Goal: Transaction & Acquisition: Purchase product/service

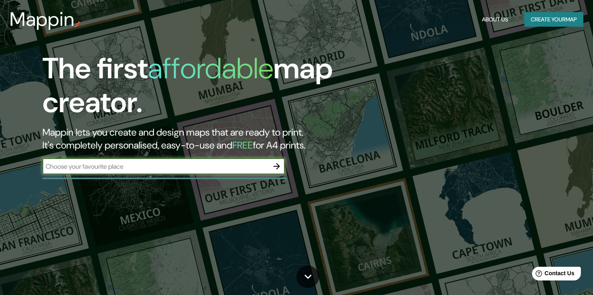
click at [231, 165] on input "text" at bounding box center [155, 166] width 226 height 9
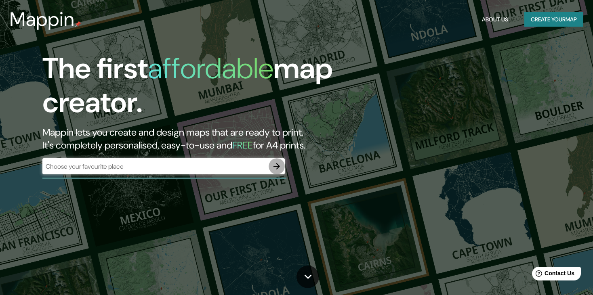
click at [277, 167] on icon "button" at bounding box center [277, 167] width 10 height 10
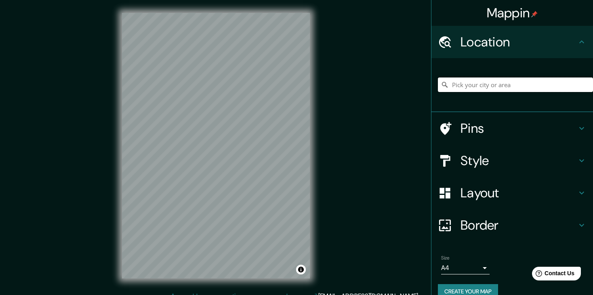
click at [465, 78] on input "Pick your city or area" at bounding box center [515, 85] width 155 height 15
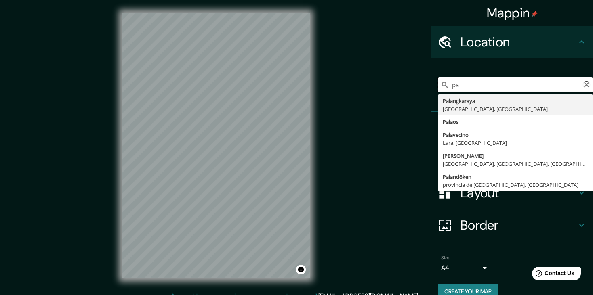
type input "p"
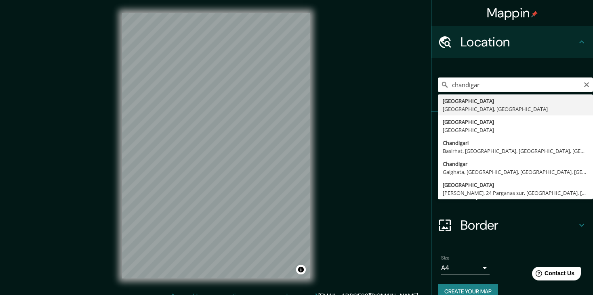
type input "[GEOGRAPHIC_DATA], [GEOGRAPHIC_DATA], [GEOGRAPHIC_DATA]"
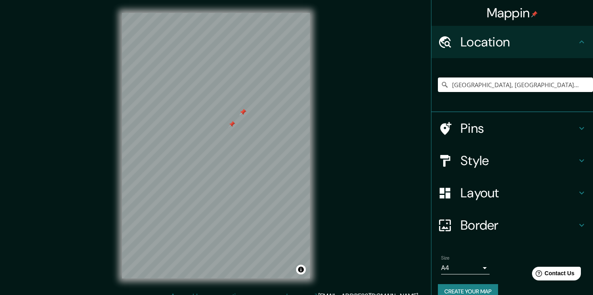
click at [245, 115] on div at bounding box center [243, 112] width 6 height 6
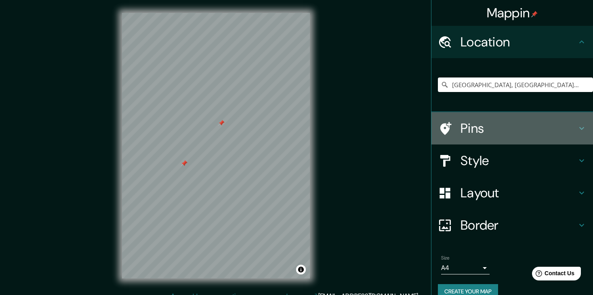
click at [461, 126] on h4 "Pins" at bounding box center [519, 128] width 116 height 16
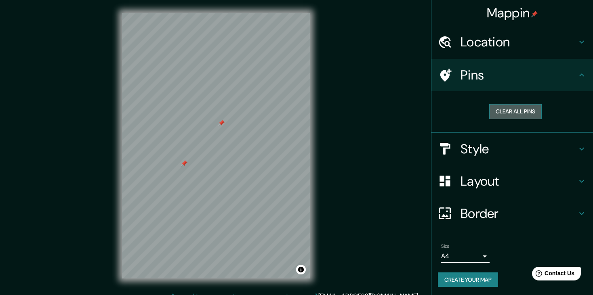
click at [499, 111] on button "Clear all pins" at bounding box center [515, 111] width 53 height 15
click at [498, 115] on button "Clear all pins" at bounding box center [515, 111] width 53 height 15
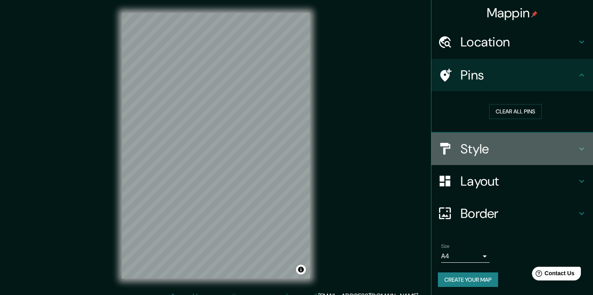
click at [503, 155] on h4 "Style" at bounding box center [519, 149] width 116 height 16
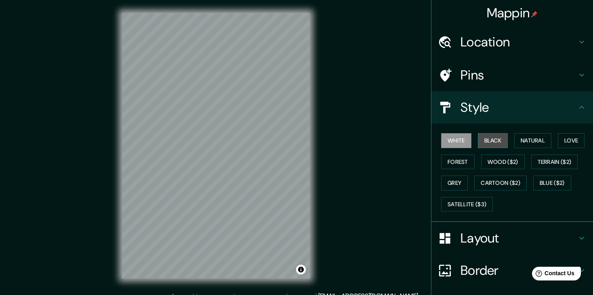
click at [489, 137] on button "Black" at bounding box center [493, 140] width 30 height 15
click at [328, 0] on html "Mappin Location [GEOGRAPHIC_DATA], [GEOGRAPHIC_DATA], [GEOGRAPHIC_DATA] Pins St…" at bounding box center [296, 147] width 593 height 295
click at [335, 0] on html "Mappin Location [GEOGRAPHIC_DATA], [GEOGRAPHIC_DATA], [GEOGRAPHIC_DATA] Pins St…" at bounding box center [296, 147] width 593 height 295
click at [498, 234] on h4 "Layout" at bounding box center [519, 238] width 116 height 16
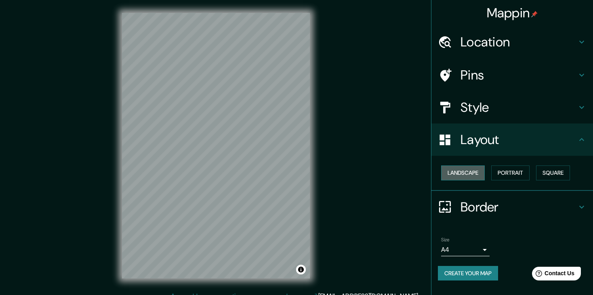
click at [473, 172] on button "Landscape" at bounding box center [463, 173] width 44 height 15
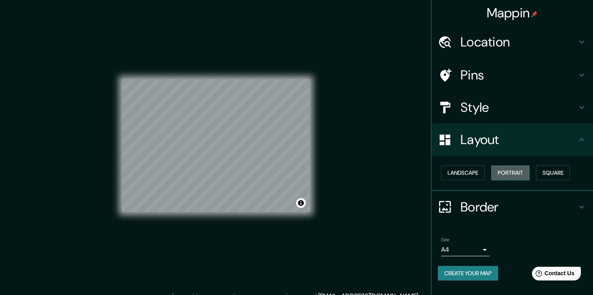
click at [497, 167] on button "Portrait" at bounding box center [510, 173] width 38 height 15
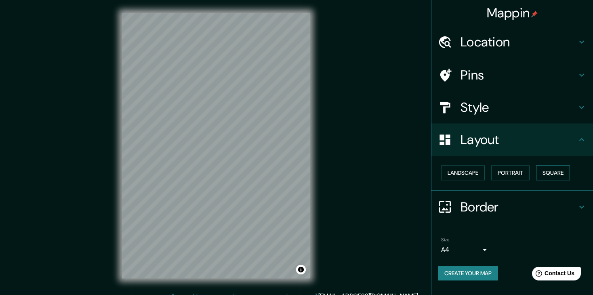
click at [539, 173] on button "Square" at bounding box center [553, 173] width 34 height 15
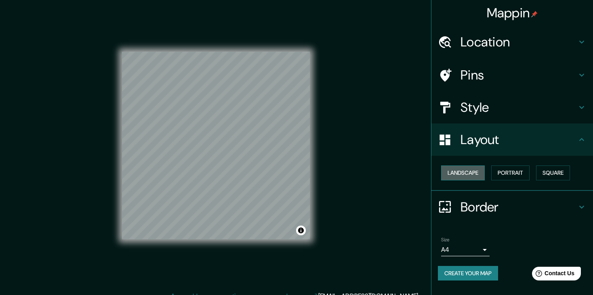
click at [459, 176] on button "Landscape" at bounding box center [463, 173] width 44 height 15
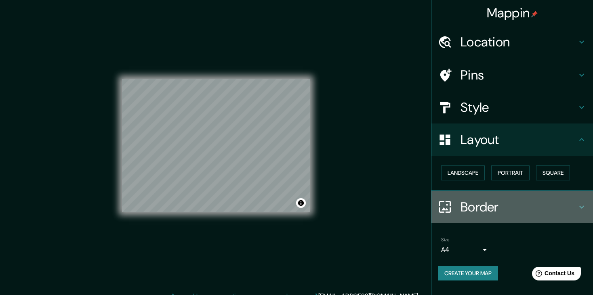
click at [489, 206] on h4 "Border" at bounding box center [519, 207] width 116 height 16
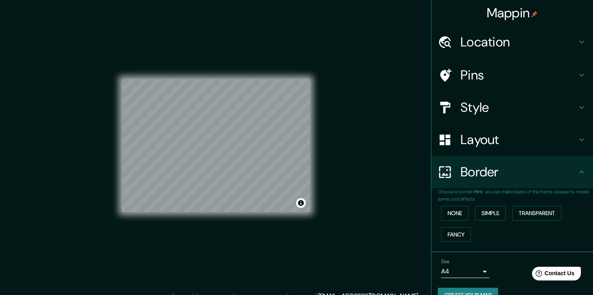
click at [373, 221] on div "Mappin Location [GEOGRAPHIC_DATA], [GEOGRAPHIC_DATA], [GEOGRAPHIC_DATA] Pins St…" at bounding box center [296, 152] width 593 height 305
click at [200, 65] on div "© Mapbox © OpenStreetMap Improve this map" at bounding box center [216, 146] width 188 height 266
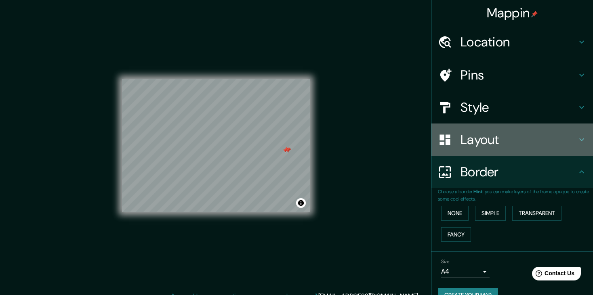
click at [483, 139] on h4 "Layout" at bounding box center [519, 140] width 116 height 16
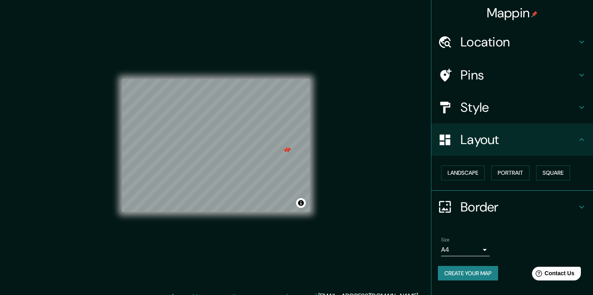
click at [483, 118] on div "Style" at bounding box center [512, 107] width 162 height 32
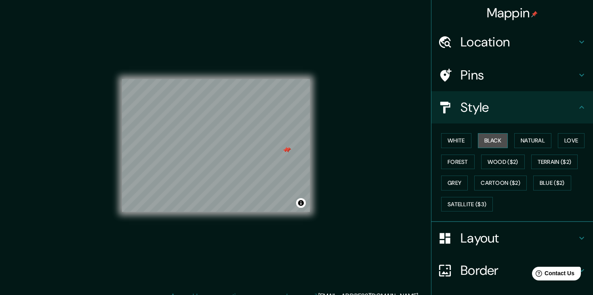
click at [490, 138] on button "Black" at bounding box center [493, 140] width 30 height 15
click at [452, 144] on button "White" at bounding box center [456, 140] width 30 height 15
click at [484, 137] on button "Black" at bounding box center [493, 140] width 30 height 15
click at [519, 143] on button "Natural" at bounding box center [532, 140] width 37 height 15
click at [457, 155] on button "Forest" at bounding box center [458, 162] width 34 height 15
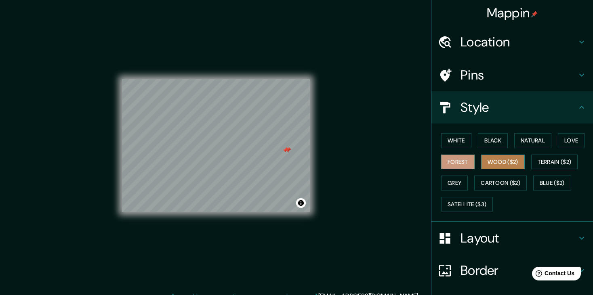
click at [481, 160] on button "Wood ($2)" at bounding box center [503, 162] width 44 height 15
click at [457, 183] on button "Grey" at bounding box center [454, 183] width 27 height 15
click at [488, 164] on button "Wood ($2)" at bounding box center [503, 162] width 44 height 15
click at [442, 184] on button "Grey" at bounding box center [454, 183] width 27 height 15
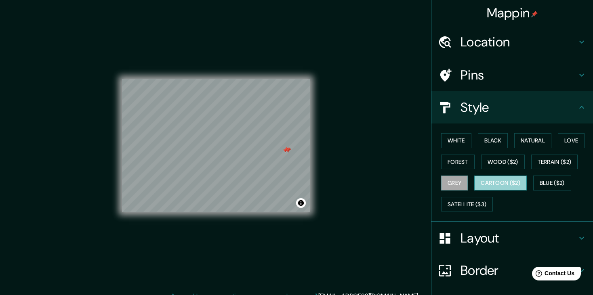
click at [474, 181] on button "Cartoon ($2)" at bounding box center [500, 183] width 53 height 15
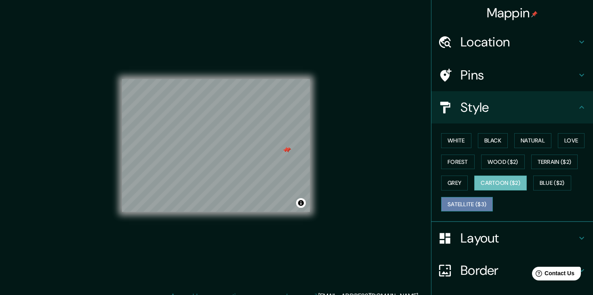
click at [466, 205] on button "Satellite ($3)" at bounding box center [467, 204] width 52 height 15
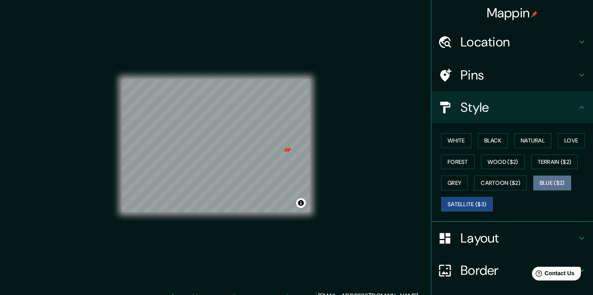
click at [539, 183] on button "Blue ($2)" at bounding box center [552, 183] width 38 height 15
click at [525, 152] on div "White Black Natural Love Forest Wood ($2) Terrain ($2) Grey Cartoon ($2) Blue (…" at bounding box center [515, 172] width 155 height 85
click at [499, 142] on button "Black" at bounding box center [493, 140] width 30 height 15
